Goal: Information Seeking & Learning: Compare options

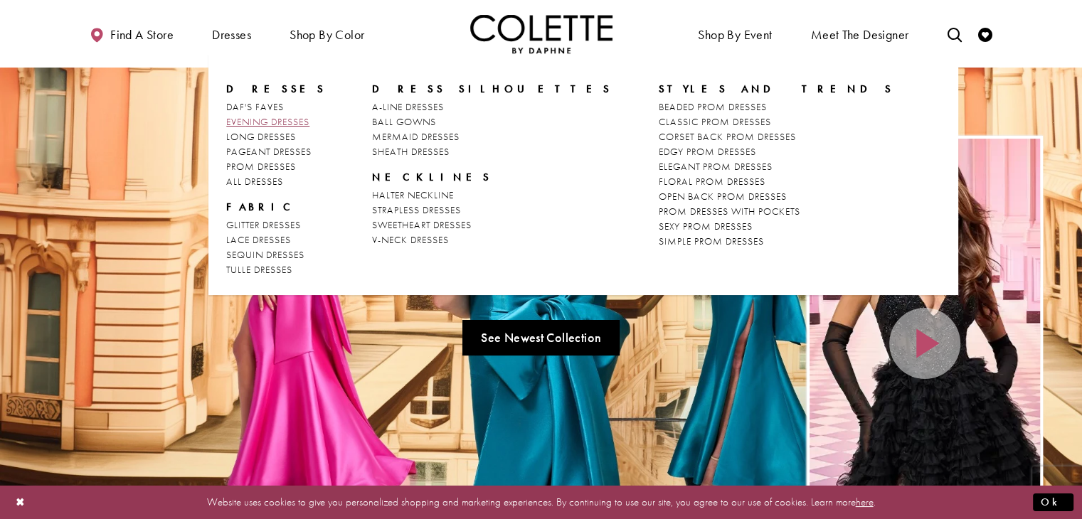
click at [261, 123] on span "EVENING DRESSES" at bounding box center [267, 121] width 83 height 13
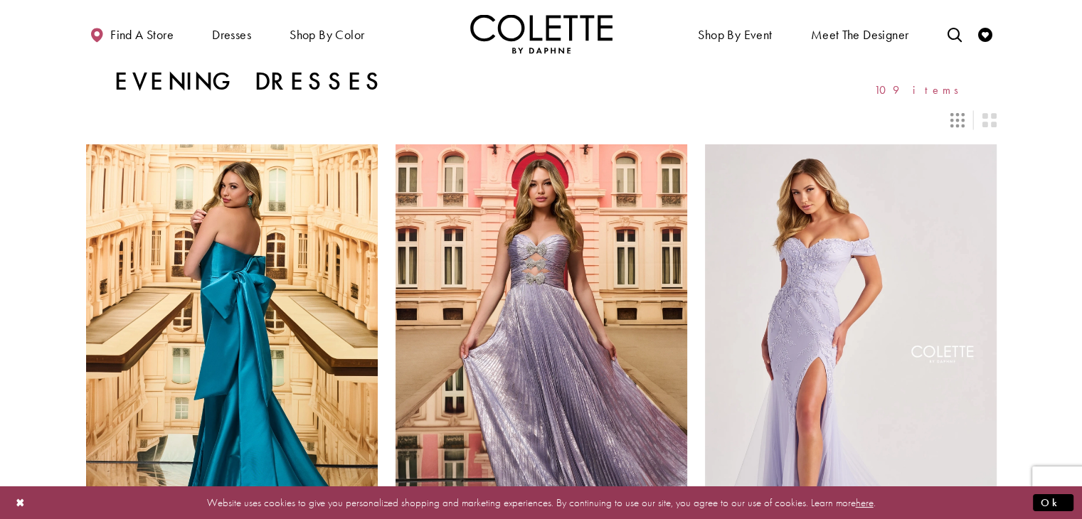
click at [960, 120] on icon "Switch layout to 3 columns" at bounding box center [957, 120] width 14 height 14
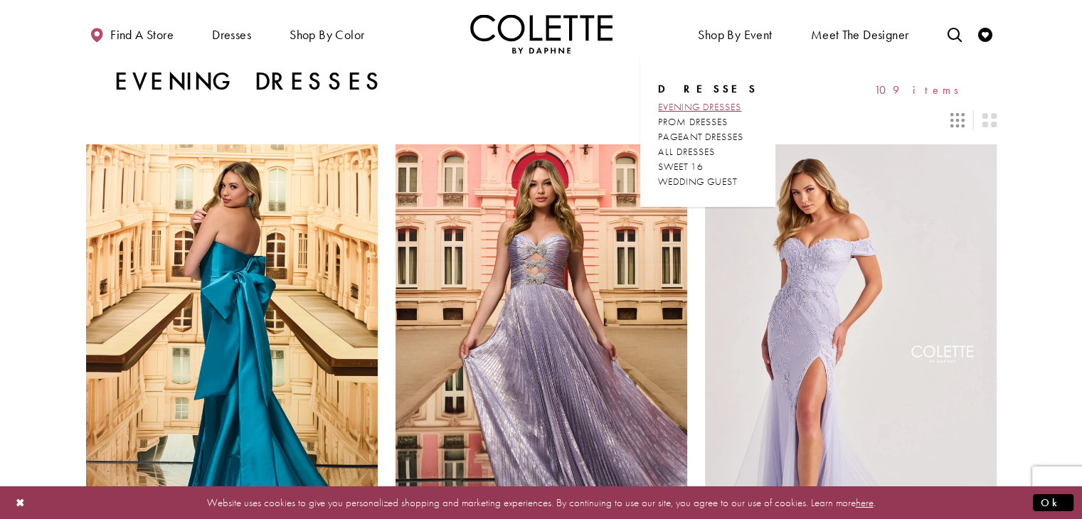
click at [684, 109] on span "EVENING DRESSES" at bounding box center [699, 106] width 83 height 13
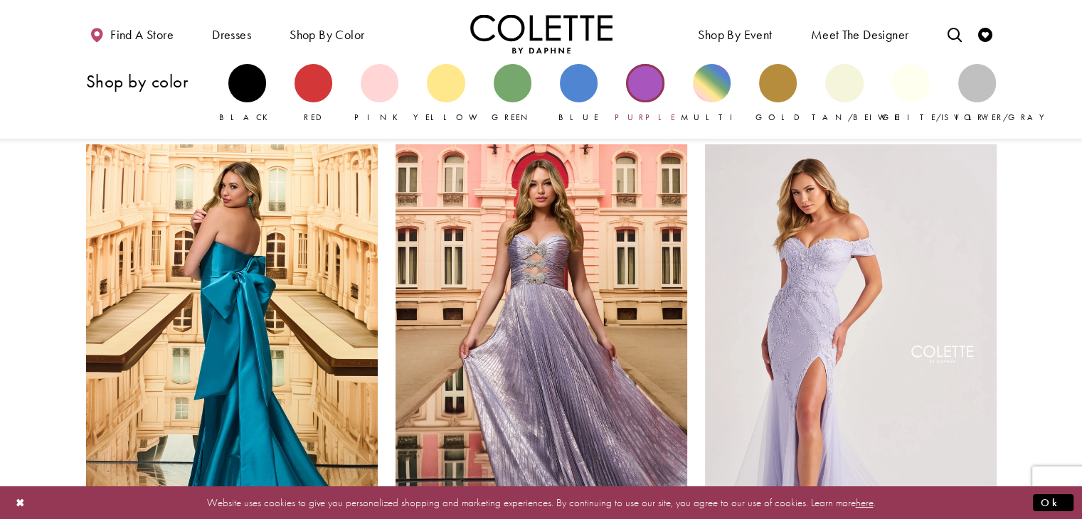
click at [635, 104] on link "Purple" at bounding box center [645, 94] width 38 height 60
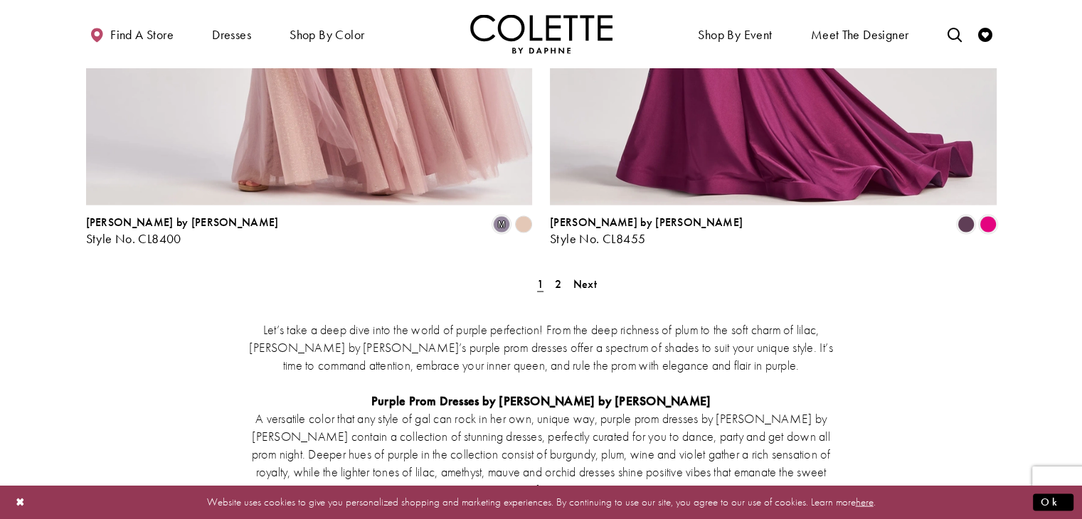
scroll to position [2739, 0]
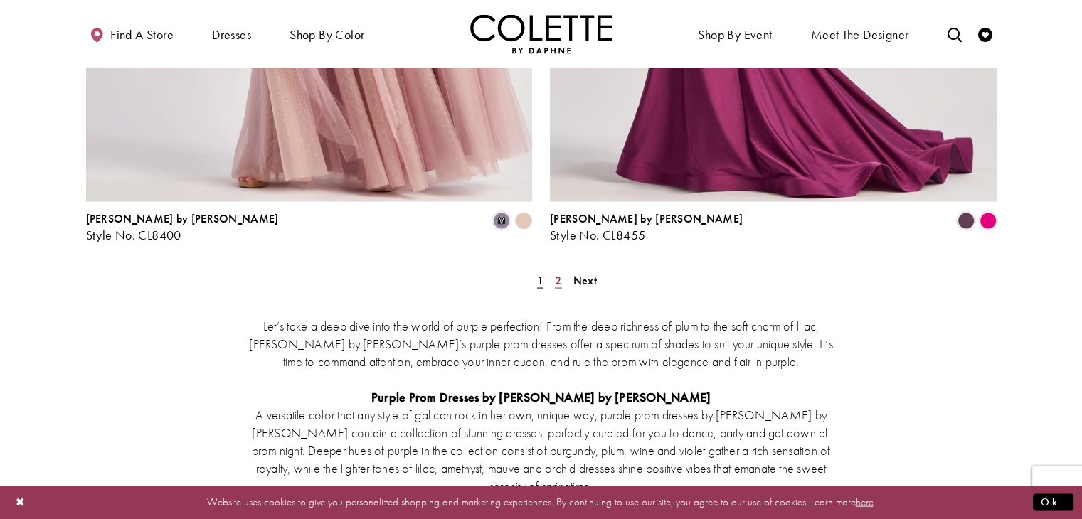
click at [560, 273] on span "2" at bounding box center [558, 280] width 6 height 15
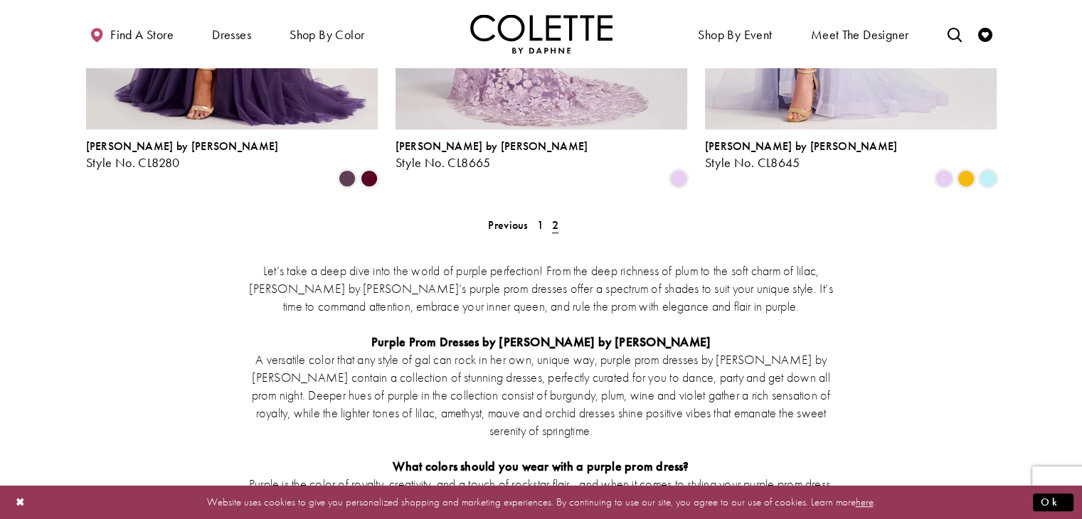
scroll to position [1016, 0]
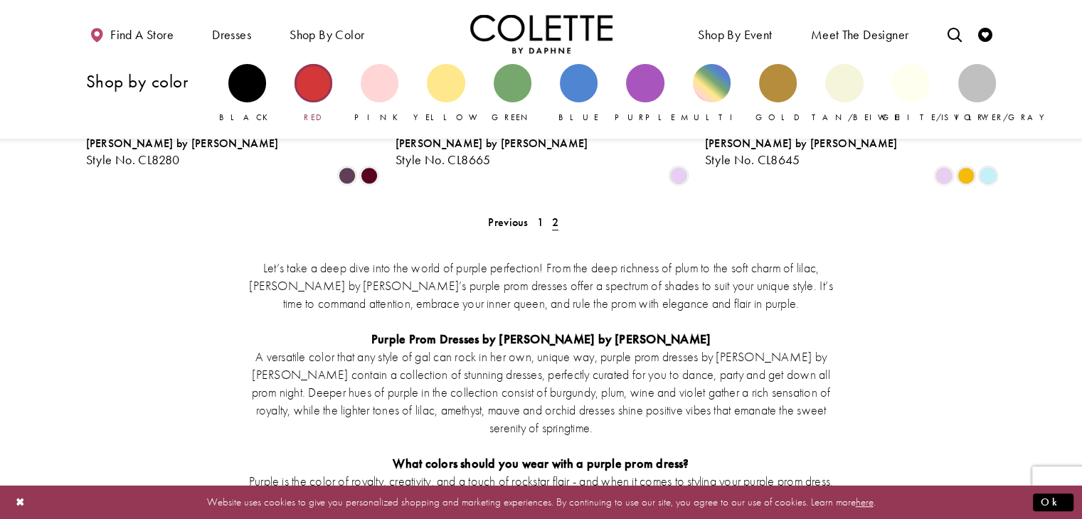
click at [301, 88] on div "Primary block" at bounding box center [313, 83] width 38 height 38
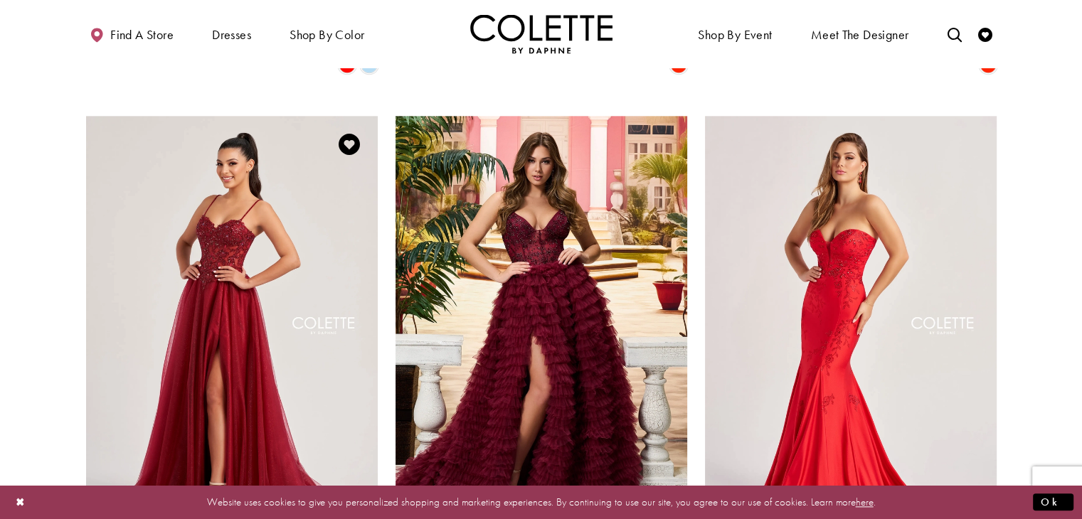
scroll to position [1650, 0]
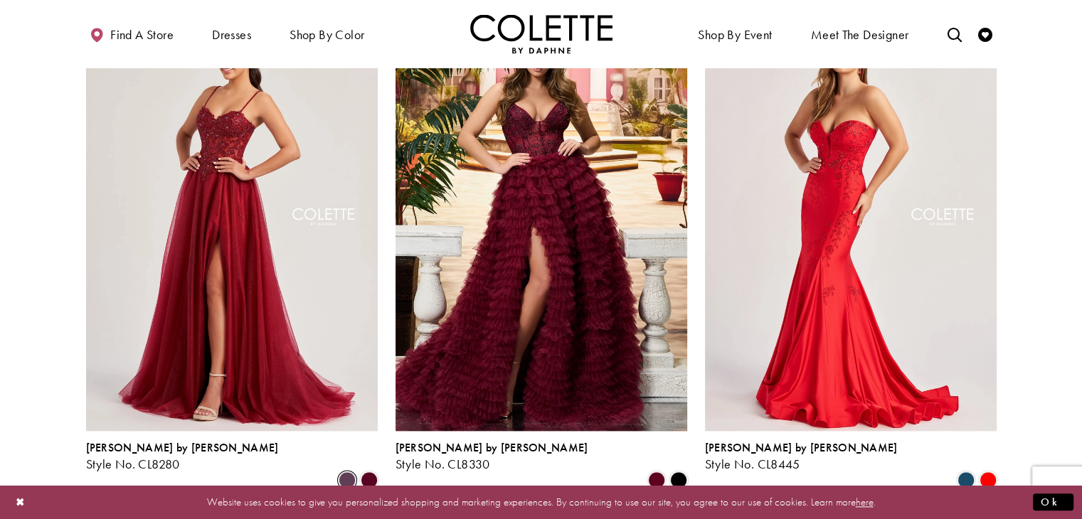
scroll to position [1753, 0]
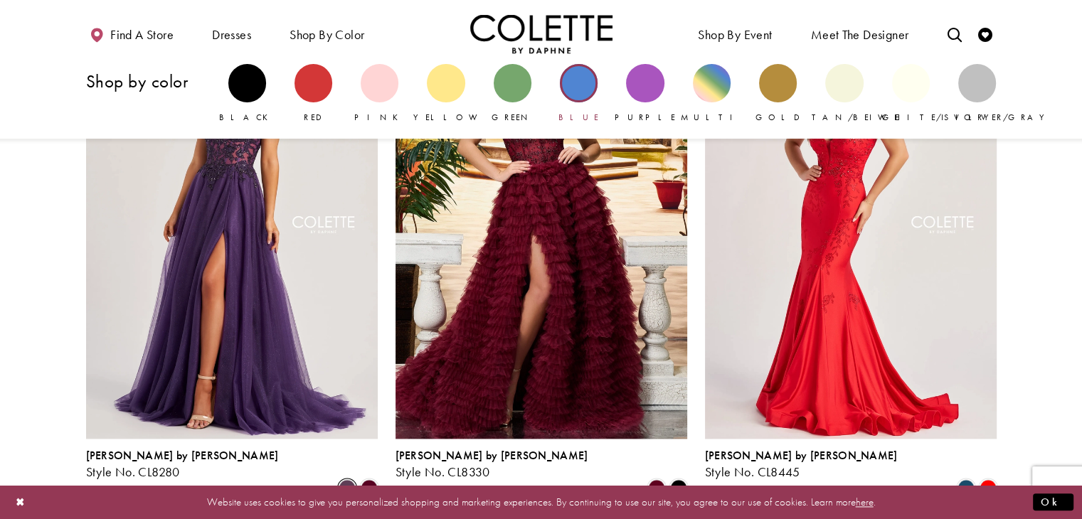
click at [578, 92] on div "Primary block" at bounding box center [579, 83] width 38 height 38
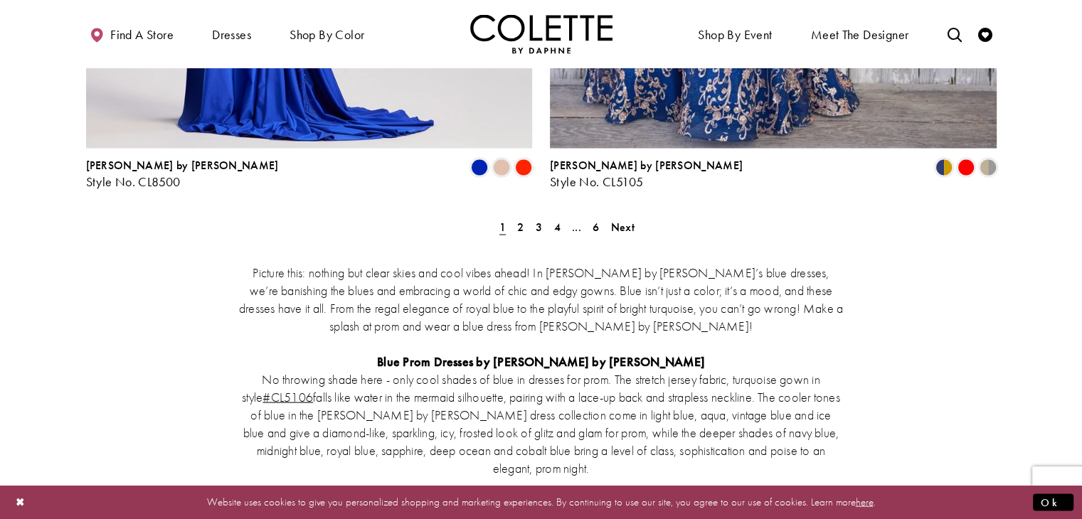
scroll to position [2787, 0]
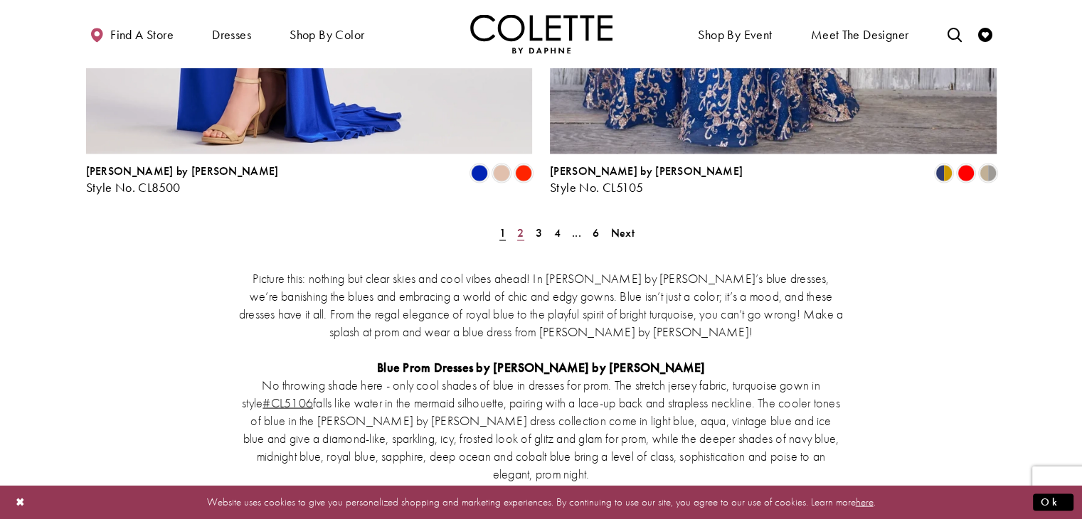
click at [521, 225] on span "2" at bounding box center [520, 232] width 6 height 15
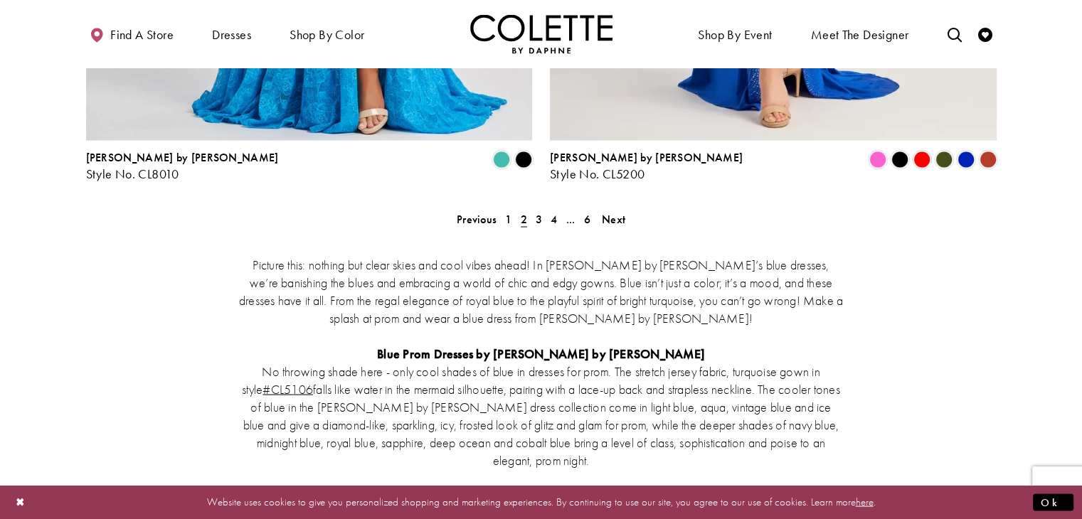
scroll to position [2803, 0]
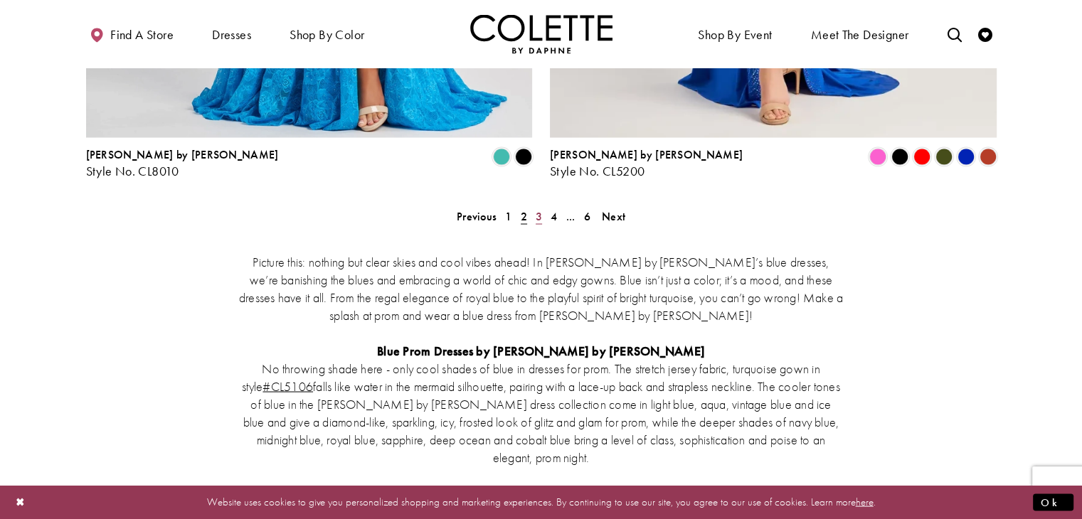
click at [536, 209] on span "3" at bounding box center [539, 216] width 6 height 15
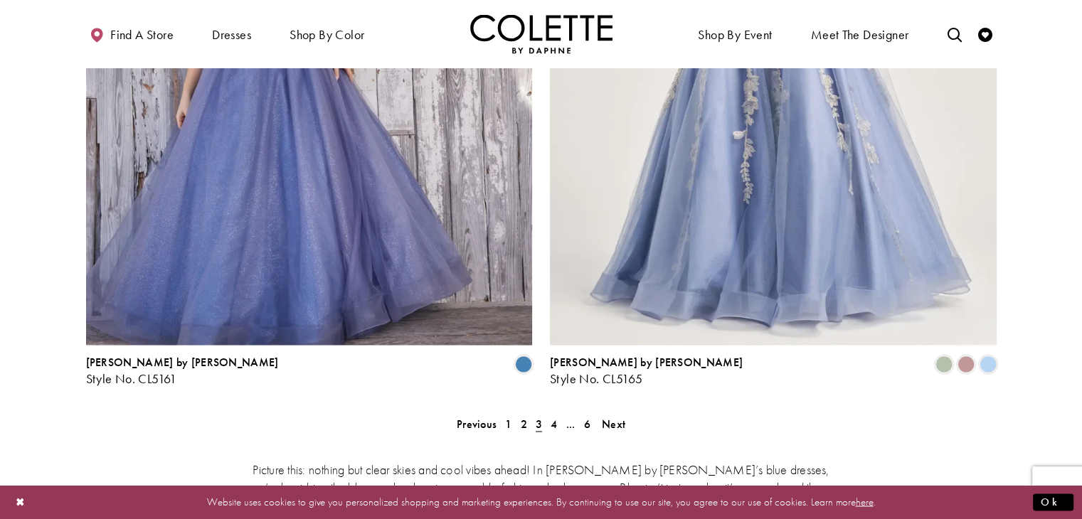
scroll to position [2670, 0]
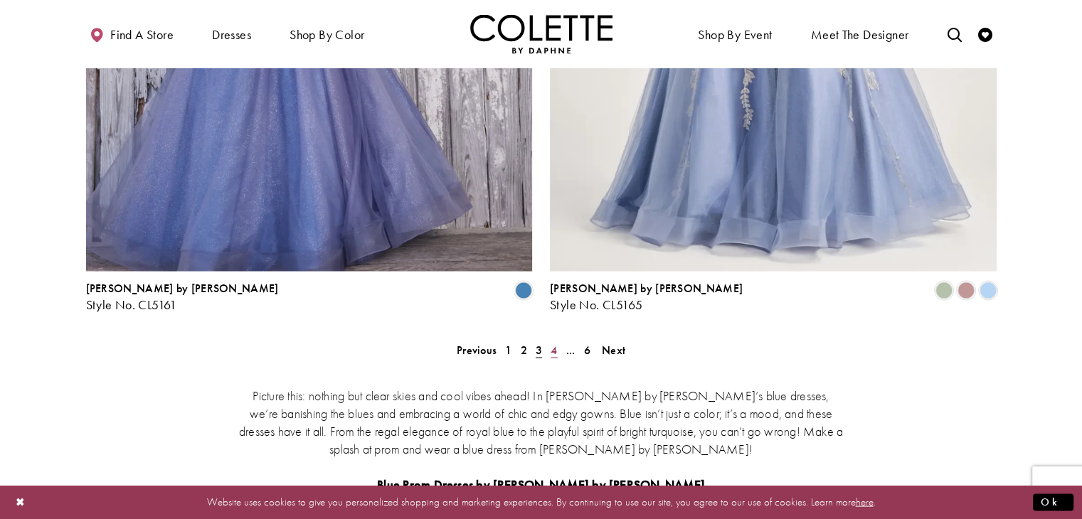
click at [555, 342] on span "4" at bounding box center [554, 349] width 6 height 15
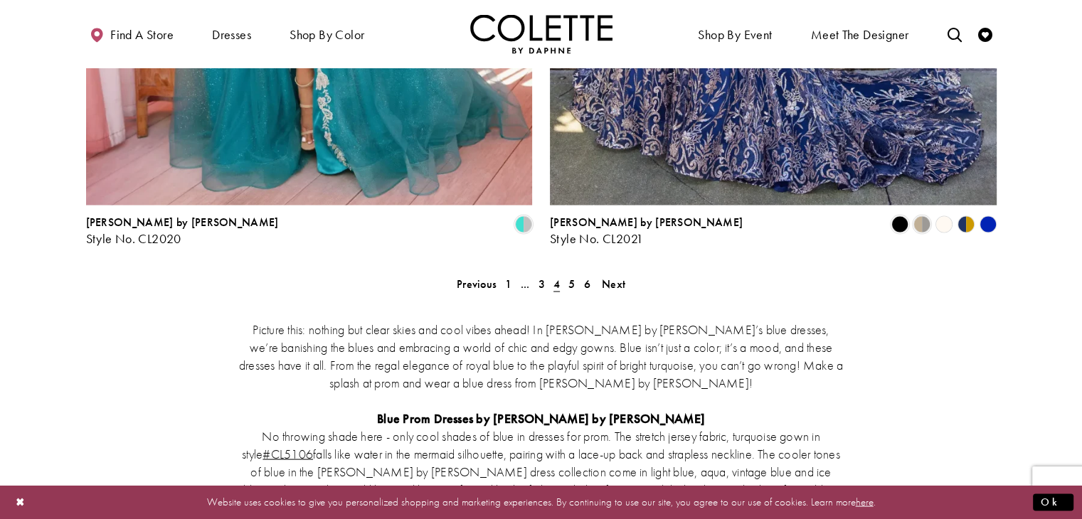
scroll to position [2735, 0]
click at [570, 277] on span "5" at bounding box center [571, 284] width 6 height 15
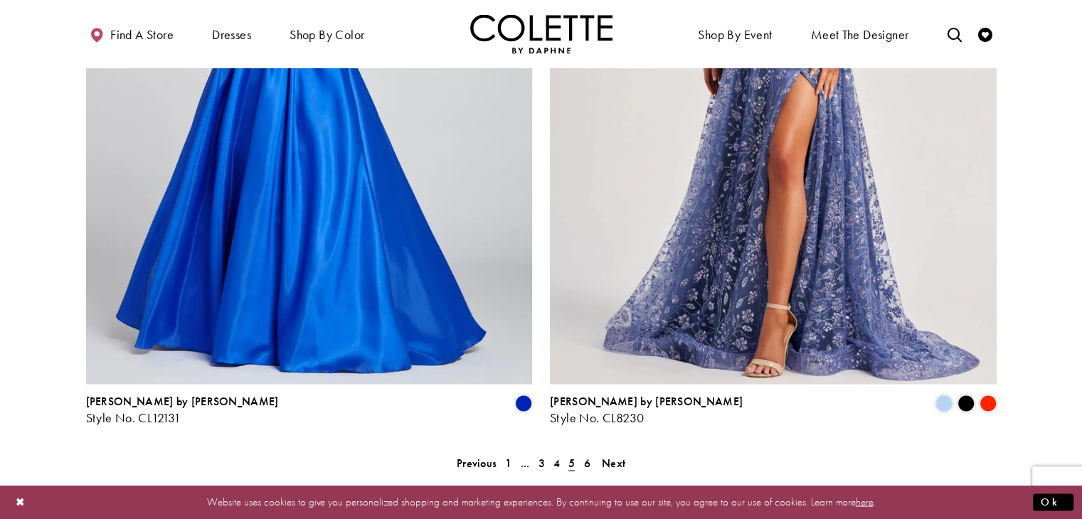
scroll to position [2558, 0]
click at [589, 455] on span "6" at bounding box center [586, 462] width 6 height 15
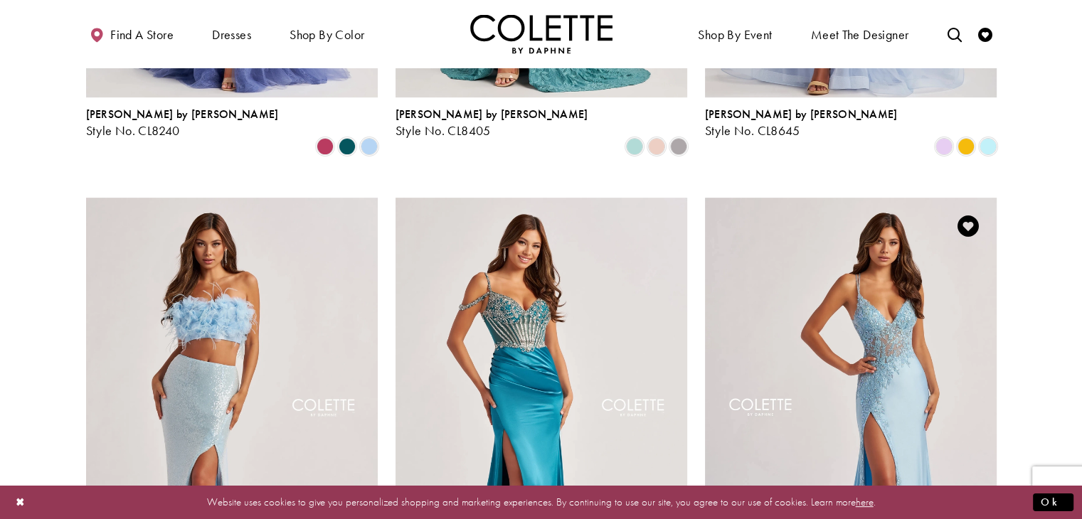
scroll to position [708, 0]
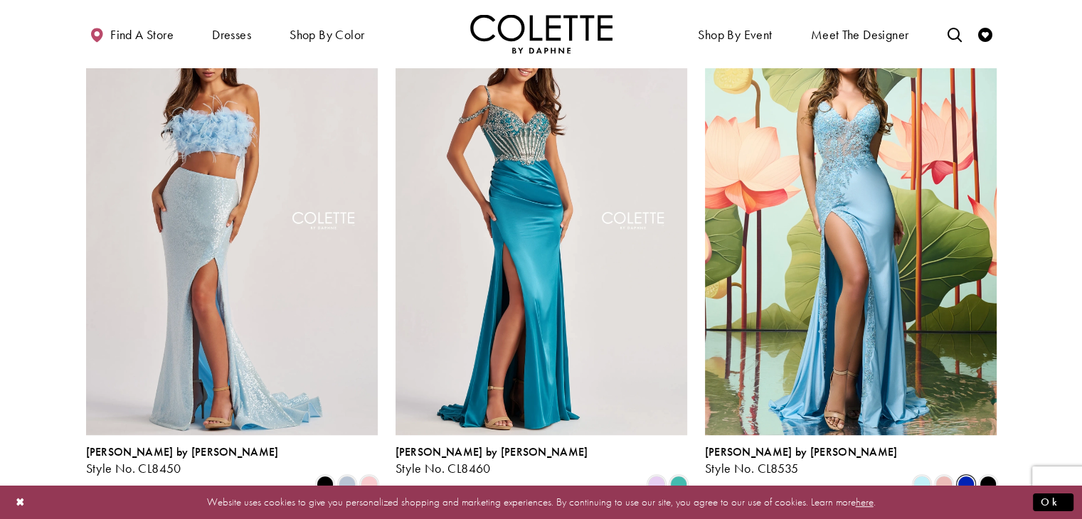
click at [965, 476] on span "Product List" at bounding box center [965, 484] width 17 height 17
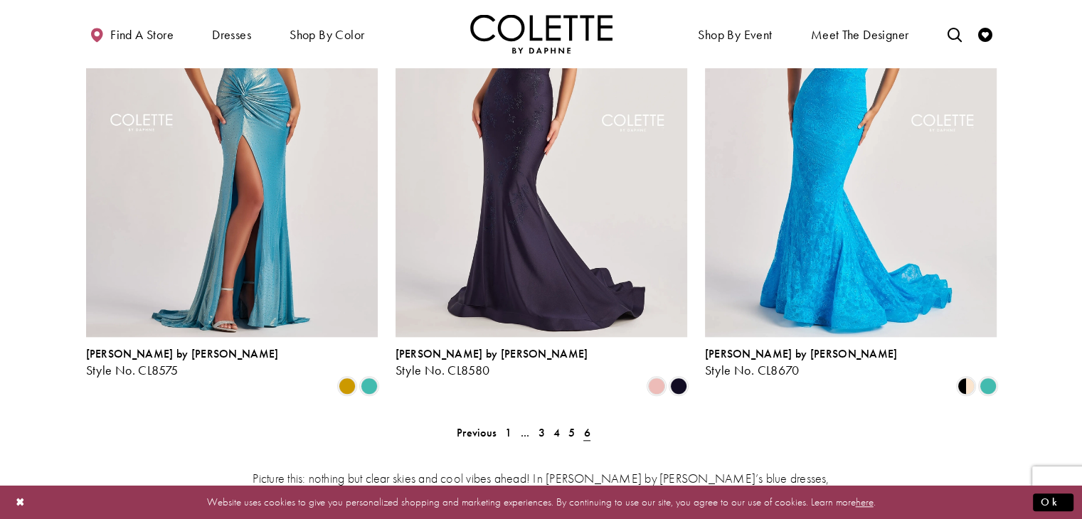
scroll to position [1410, 0]
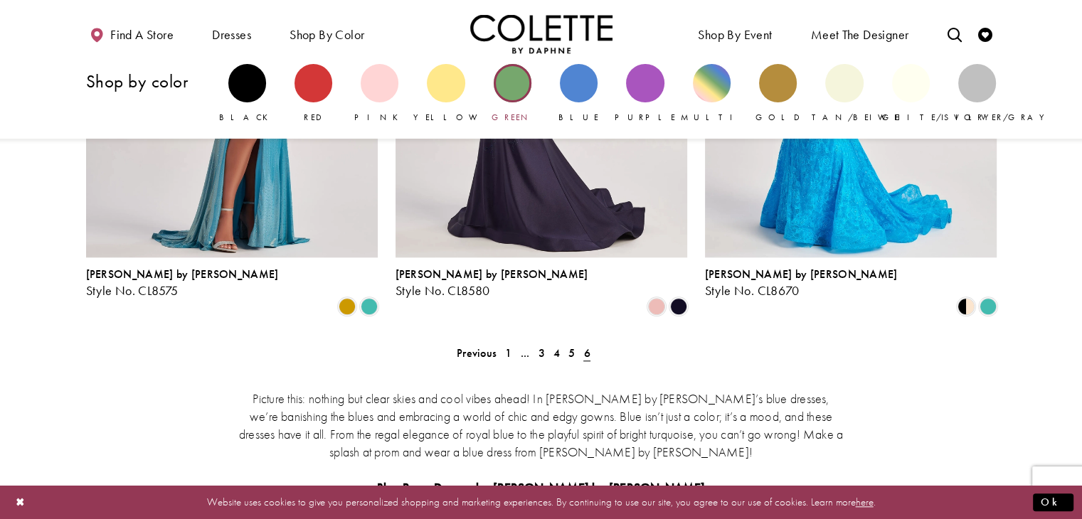
click at [501, 73] on div "Primary block" at bounding box center [513, 83] width 38 height 38
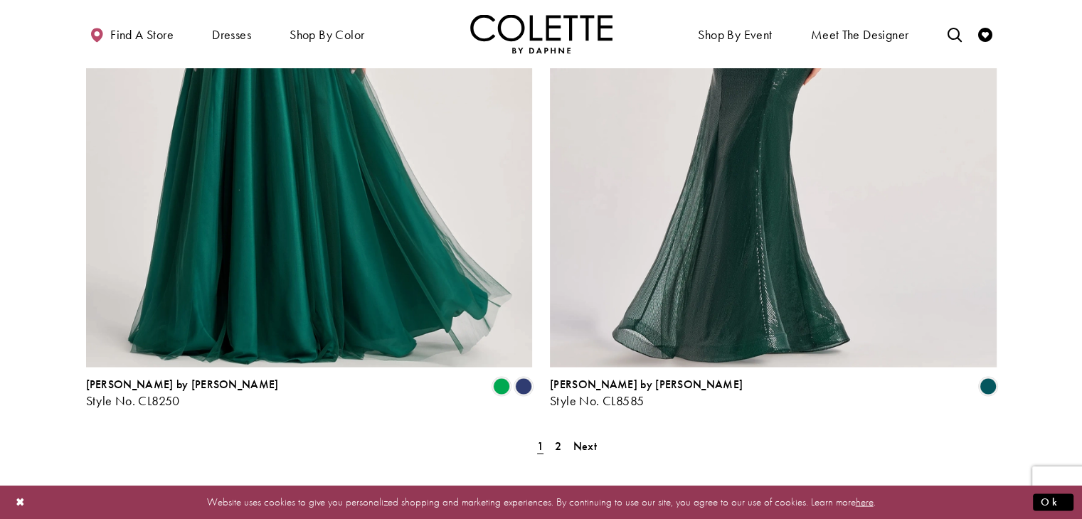
scroll to position [2623, 0]
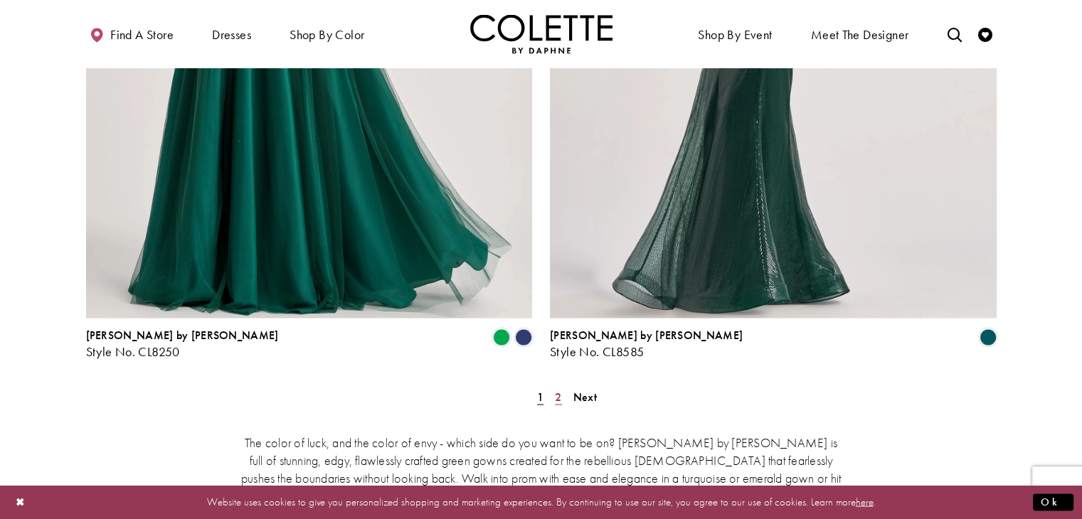
click at [558, 389] on span "2" at bounding box center [558, 396] width 6 height 15
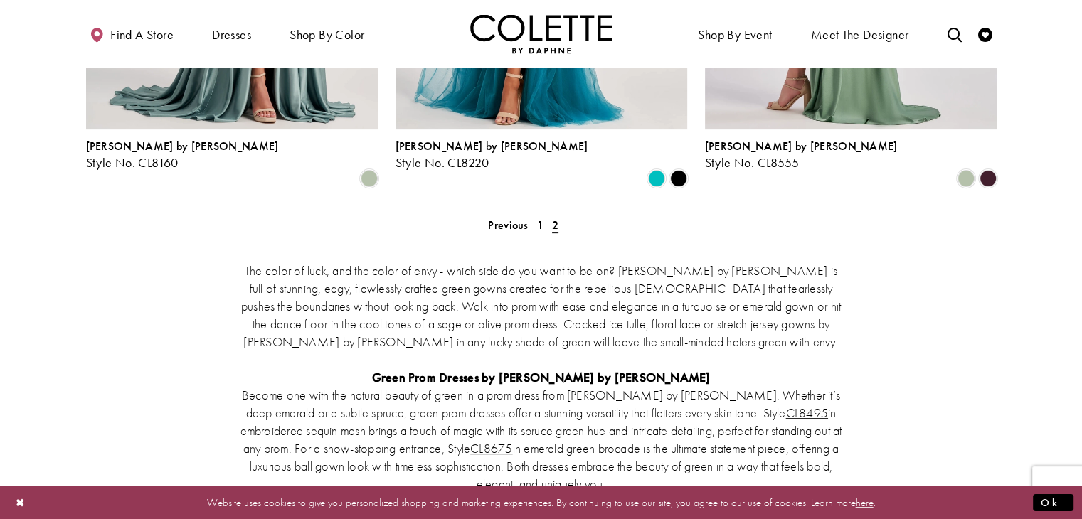
scroll to position [529, 0]
